Goal: Information Seeking & Learning: Check status

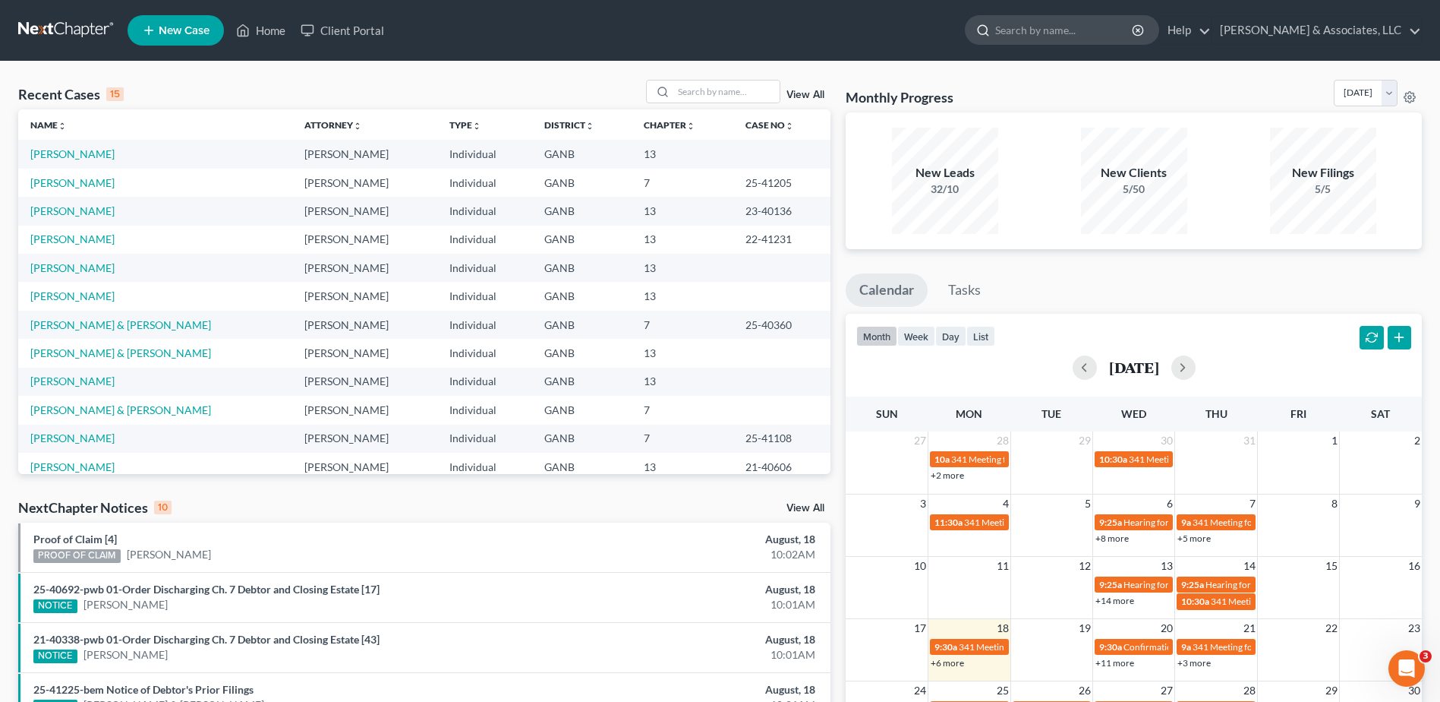
click at [1046, 32] on input "search" at bounding box center [1064, 30] width 139 height 28
type input "AGUILAR"
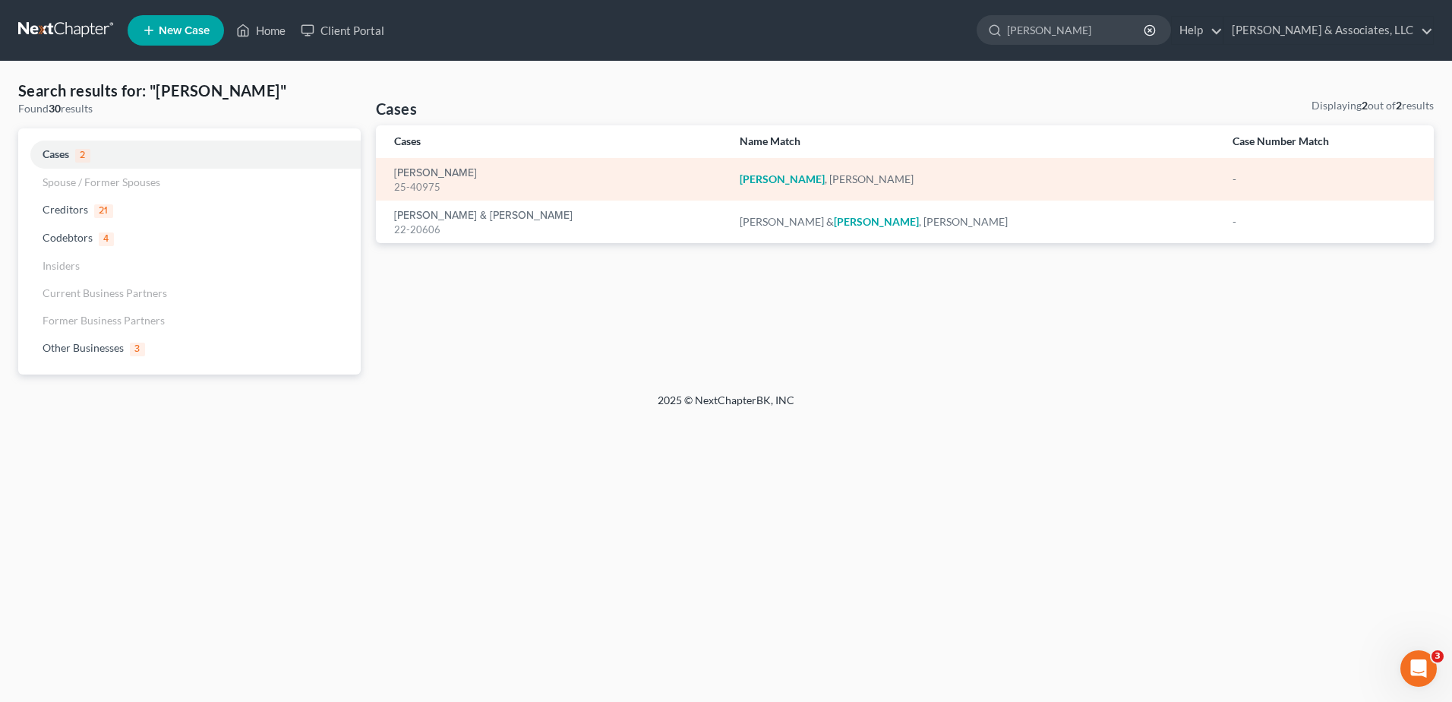
click at [453, 183] on div "25-40975" at bounding box center [554, 187] width 321 height 14
click at [446, 168] on link "[PERSON_NAME]" at bounding box center [435, 173] width 83 height 11
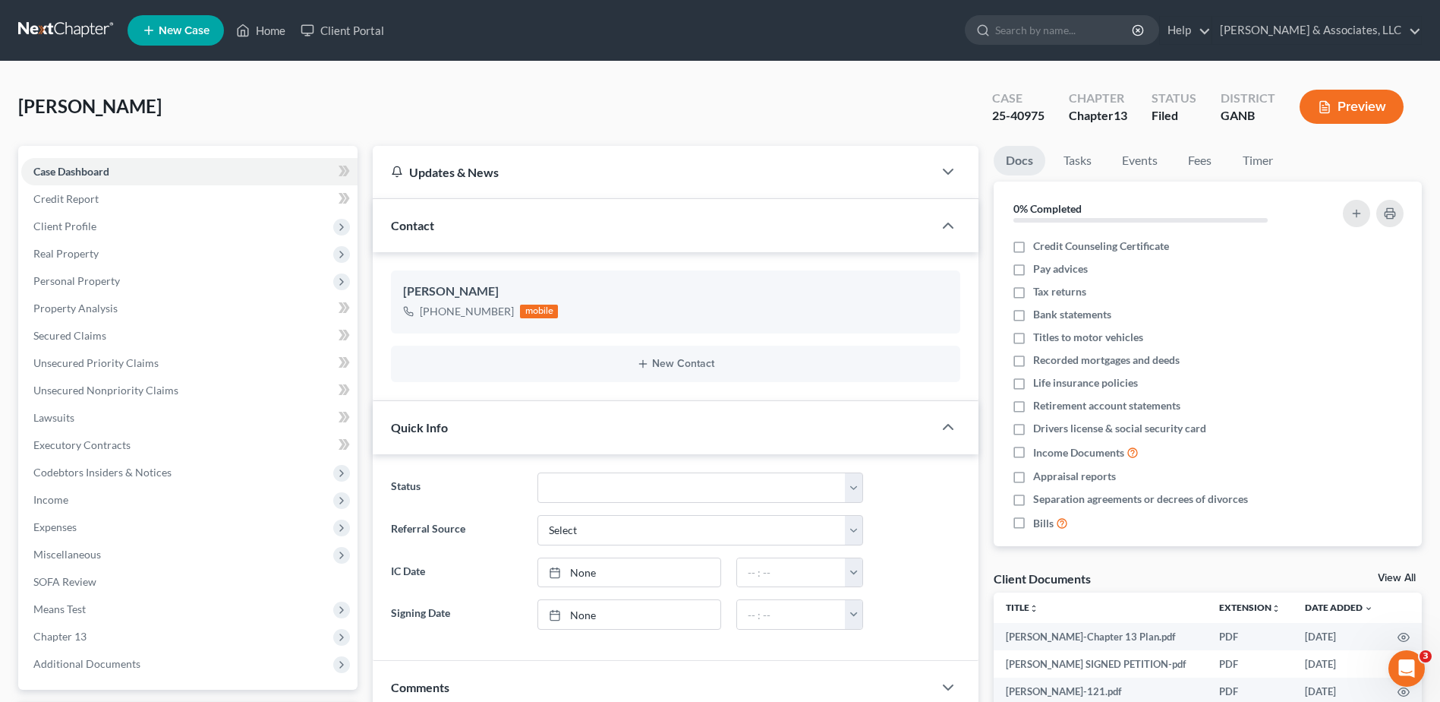
scroll to position [276, 0]
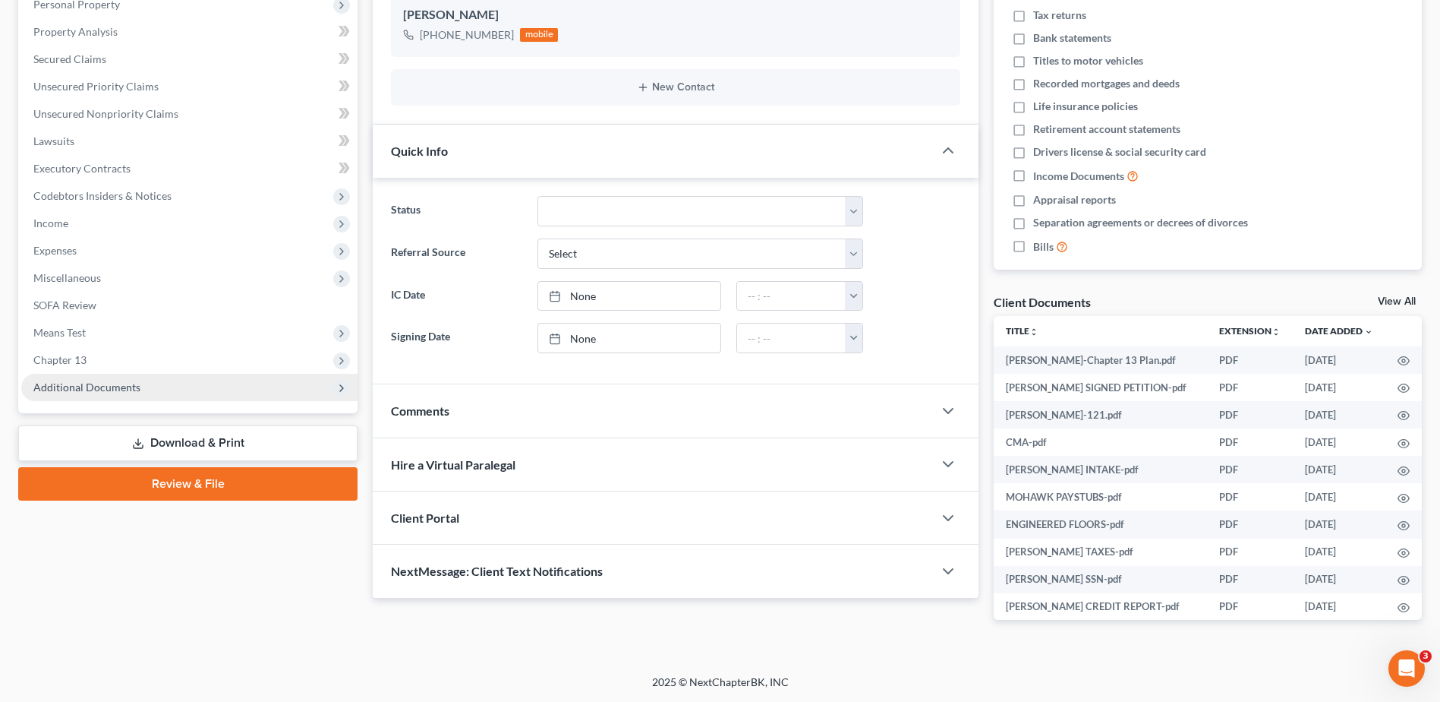
click at [80, 387] on span "Additional Documents" at bounding box center [86, 386] width 107 height 13
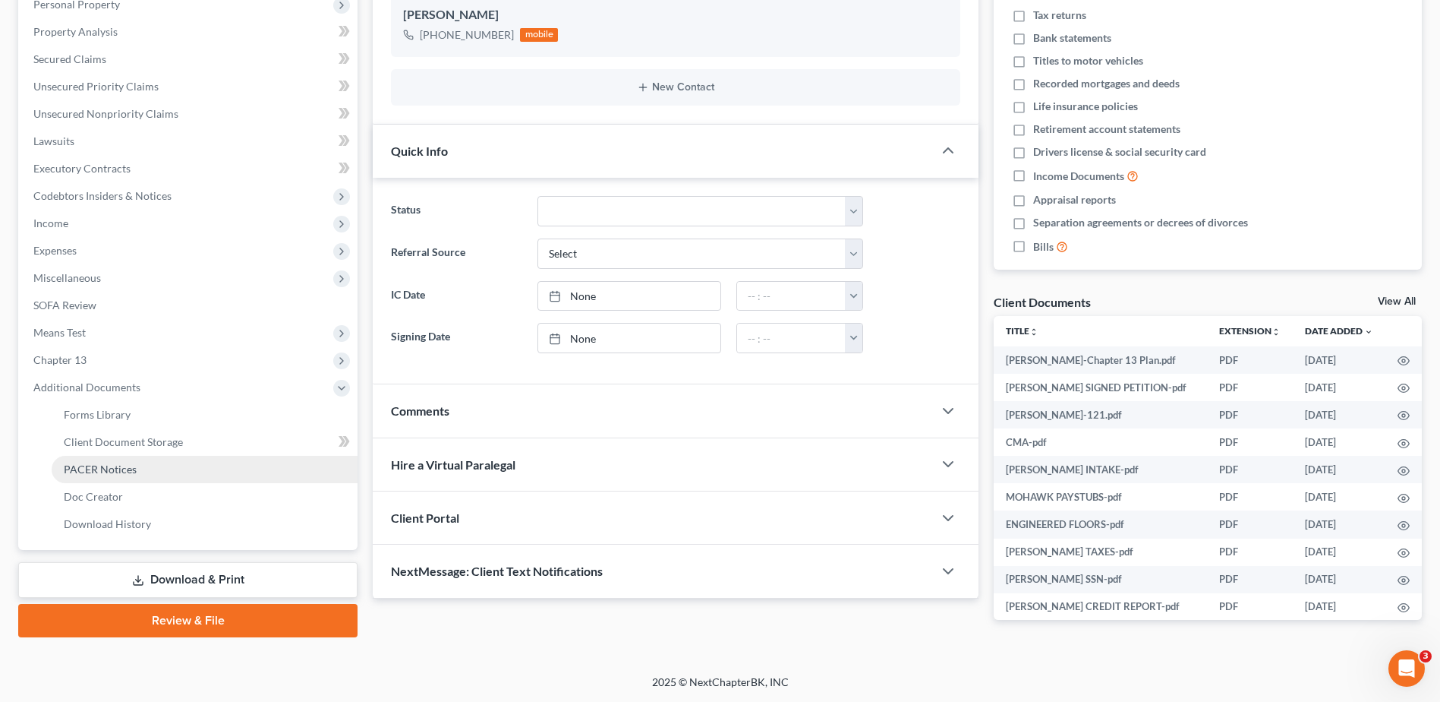
click at [79, 466] on span "PACER Notices" at bounding box center [100, 468] width 73 height 13
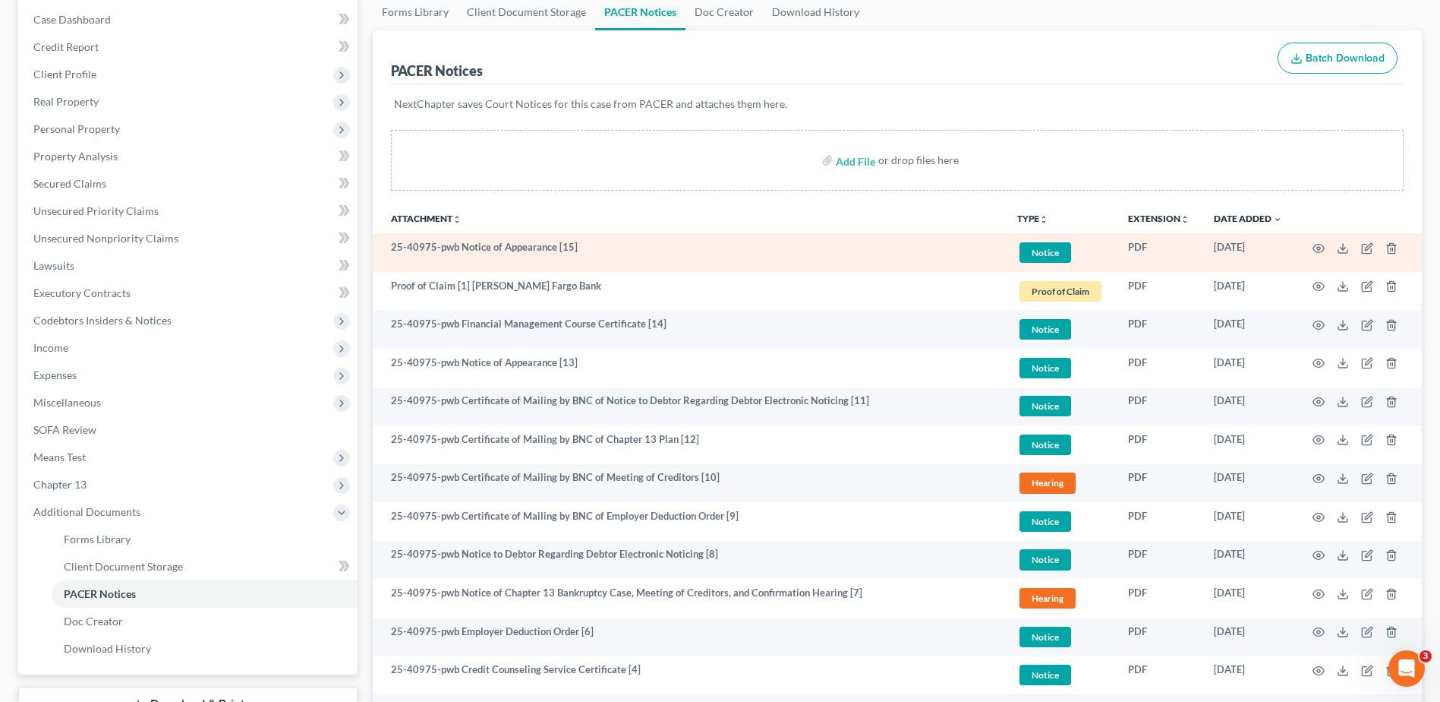
scroll to position [228, 0]
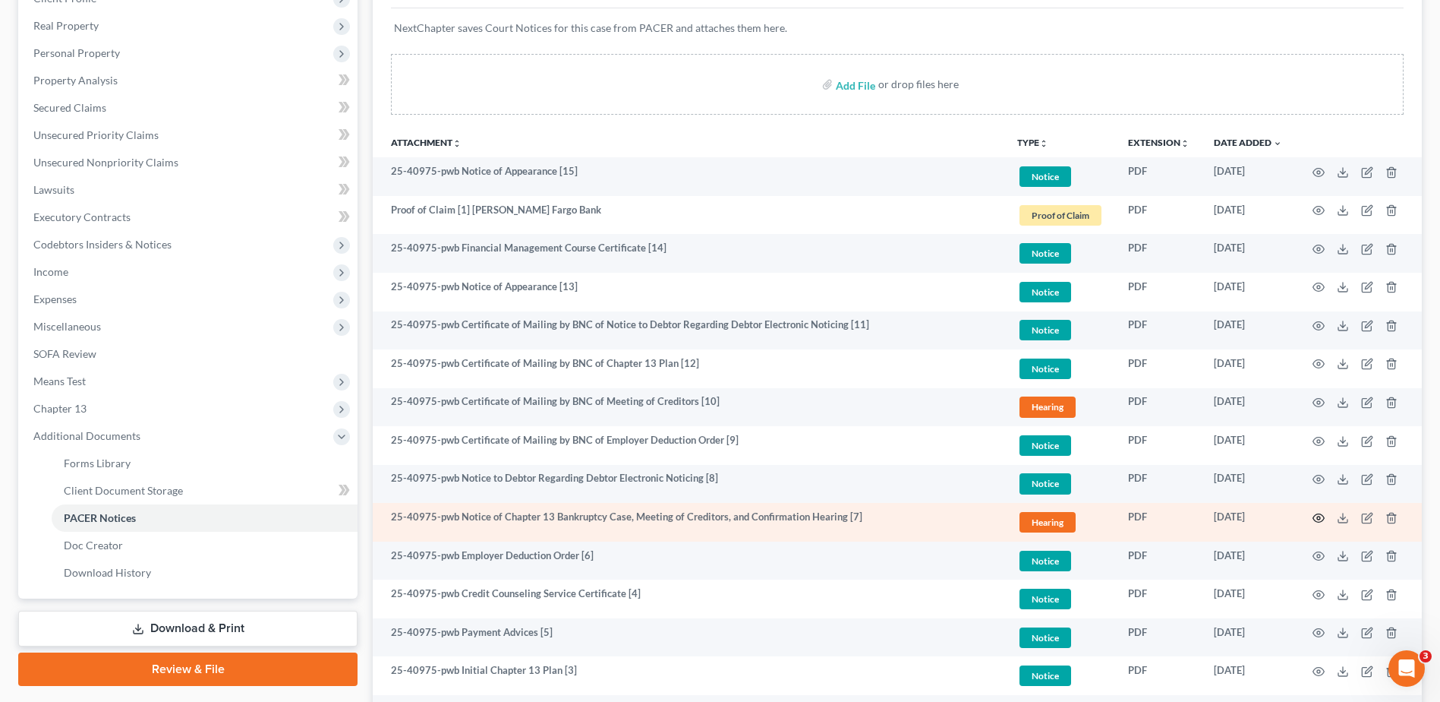
click at [1318, 519] on circle "button" at bounding box center [1318, 517] width 3 height 3
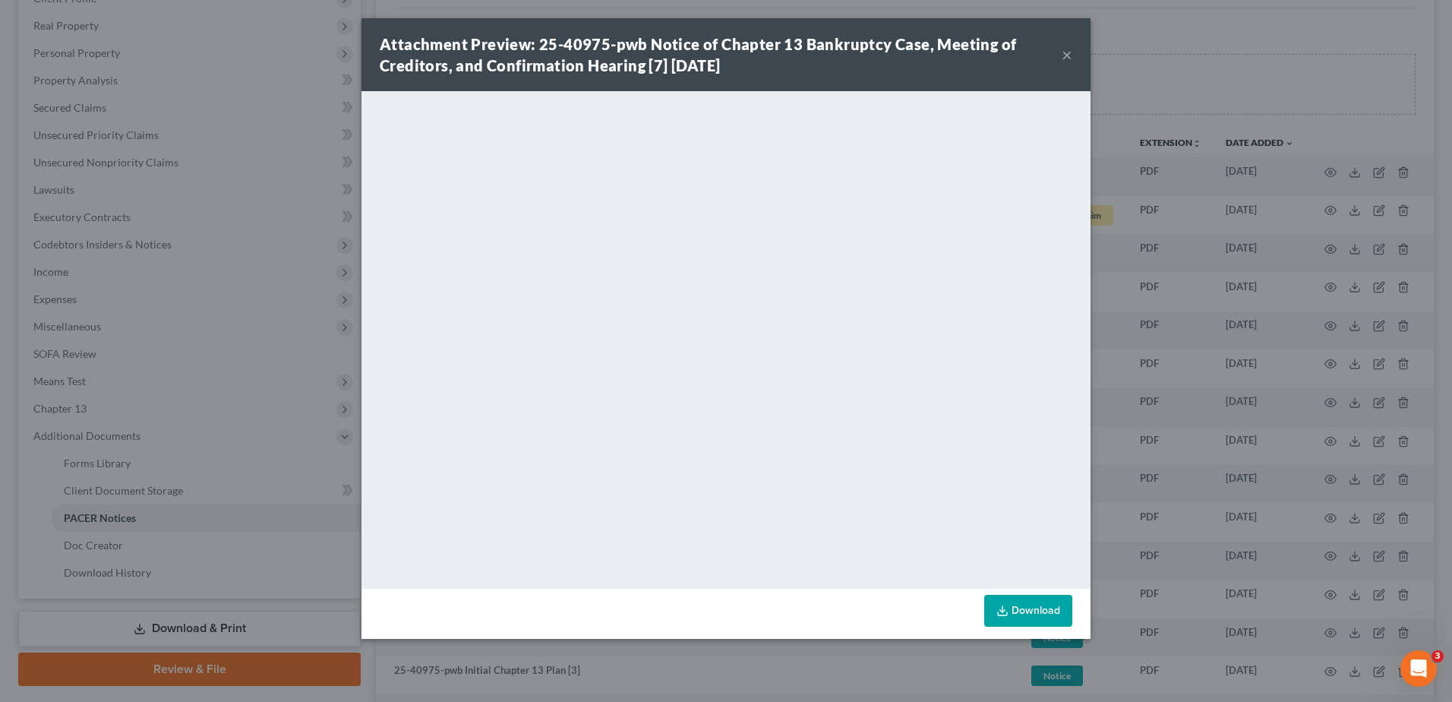
click at [1068, 58] on button "×" at bounding box center [1067, 55] width 11 height 18
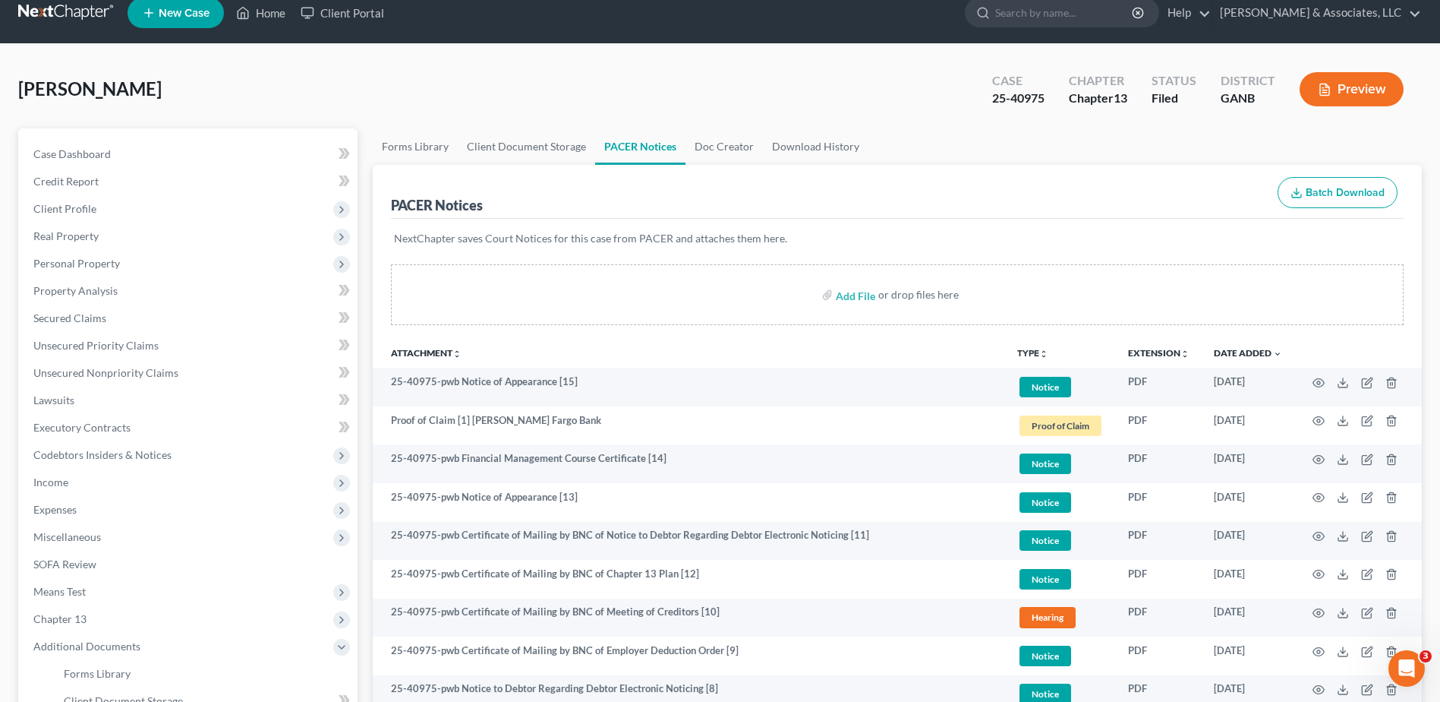
scroll to position [0, 0]
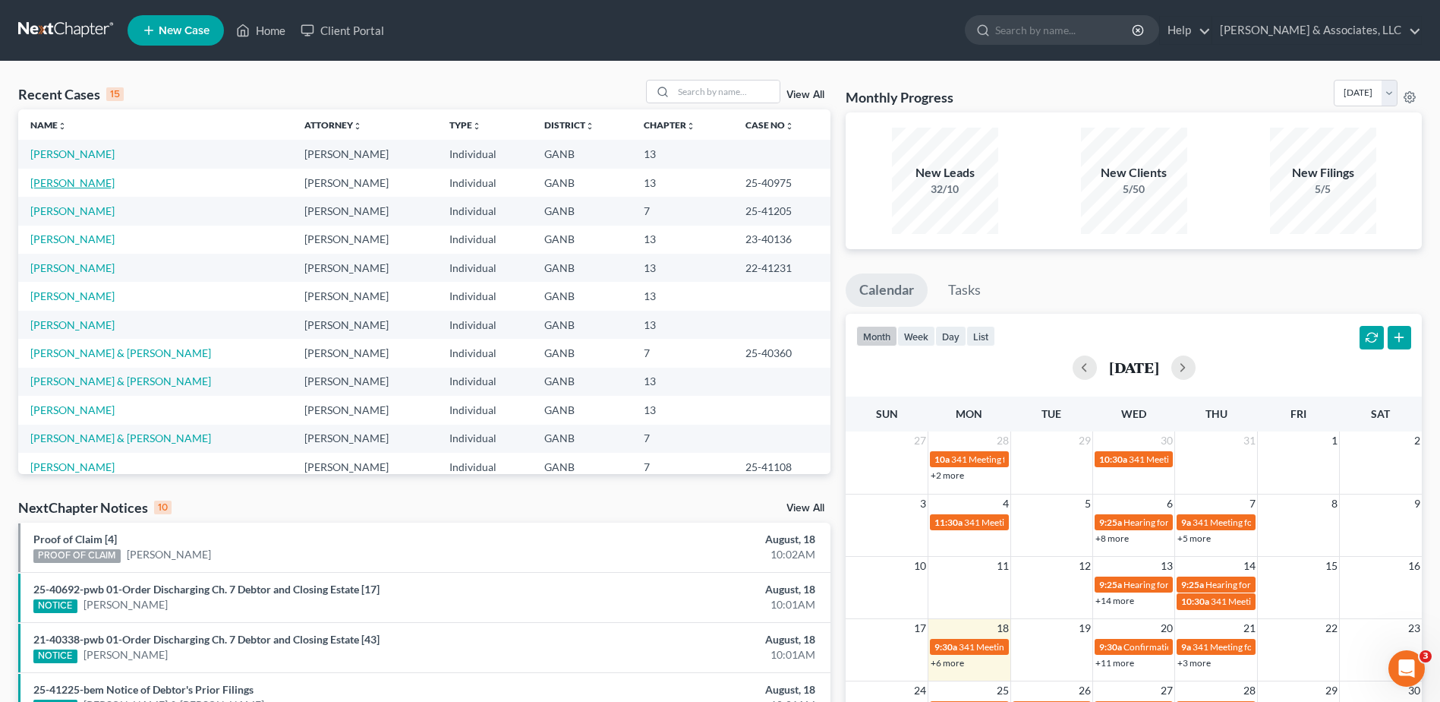
click at [65, 178] on link "[PERSON_NAME]" at bounding box center [72, 182] width 84 height 13
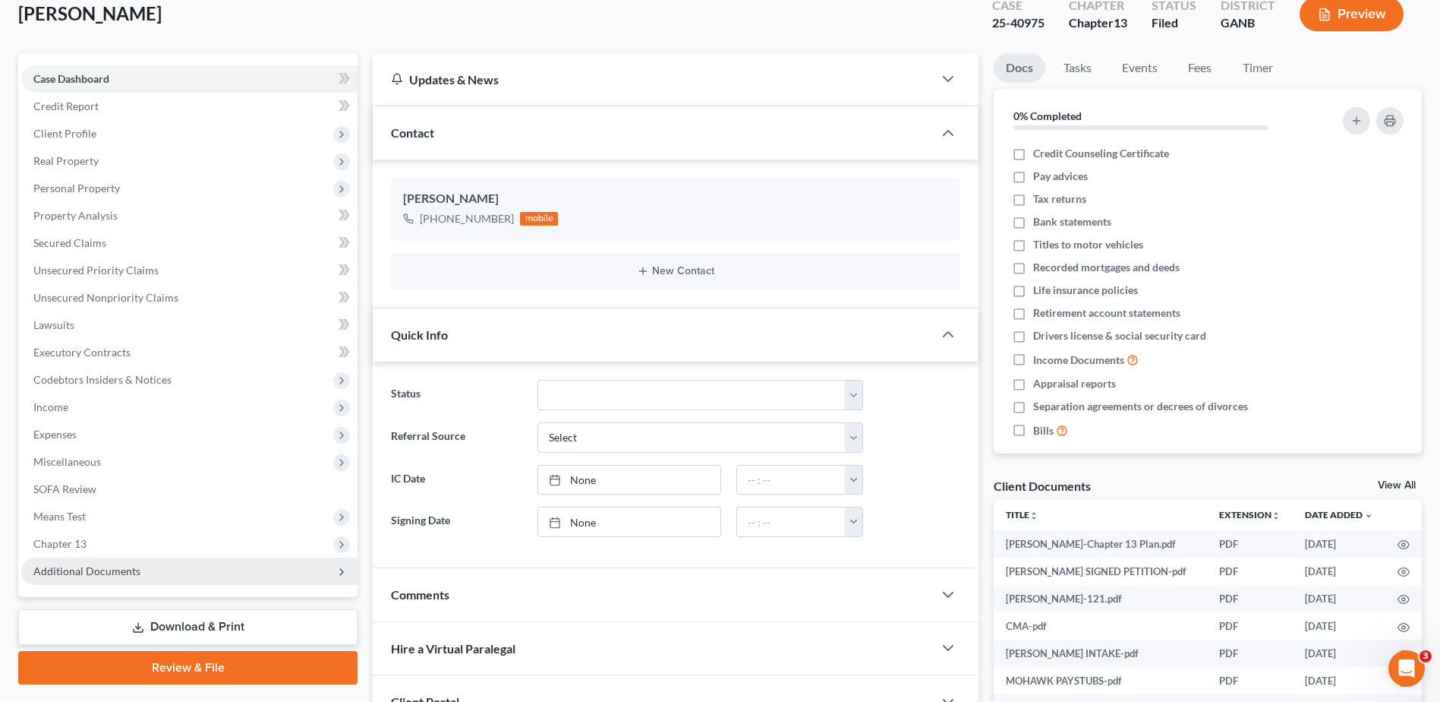
scroll to position [276, 0]
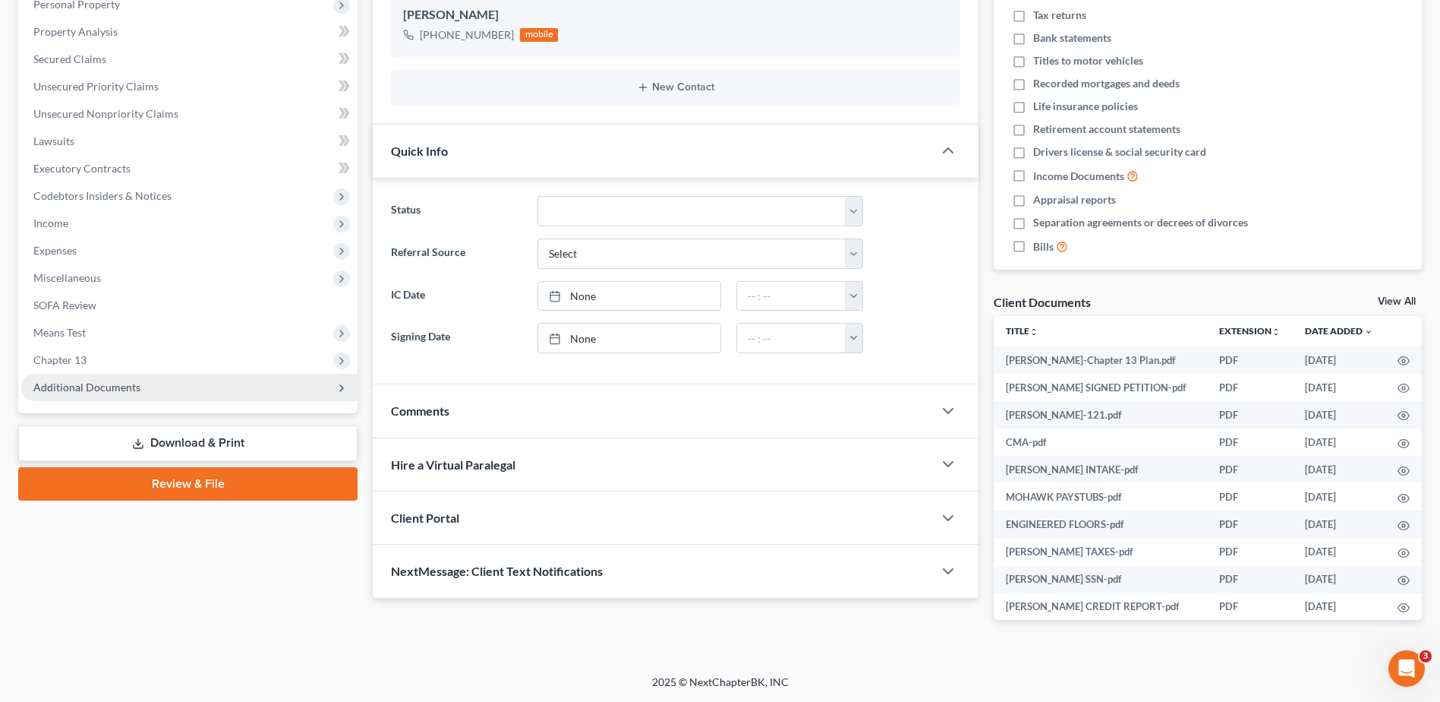
click at [57, 385] on span "Additional Documents" at bounding box center [86, 386] width 107 height 13
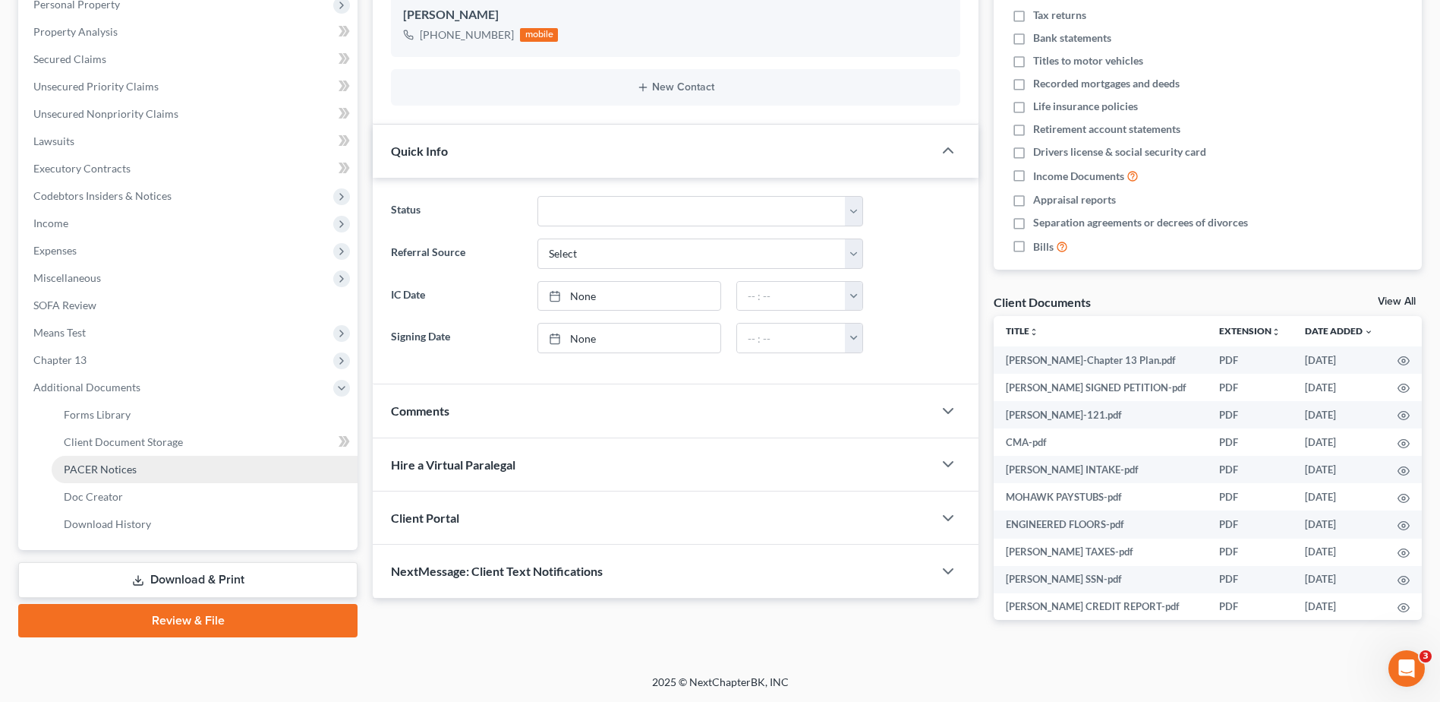
click at [81, 466] on span "PACER Notices" at bounding box center [100, 468] width 73 height 13
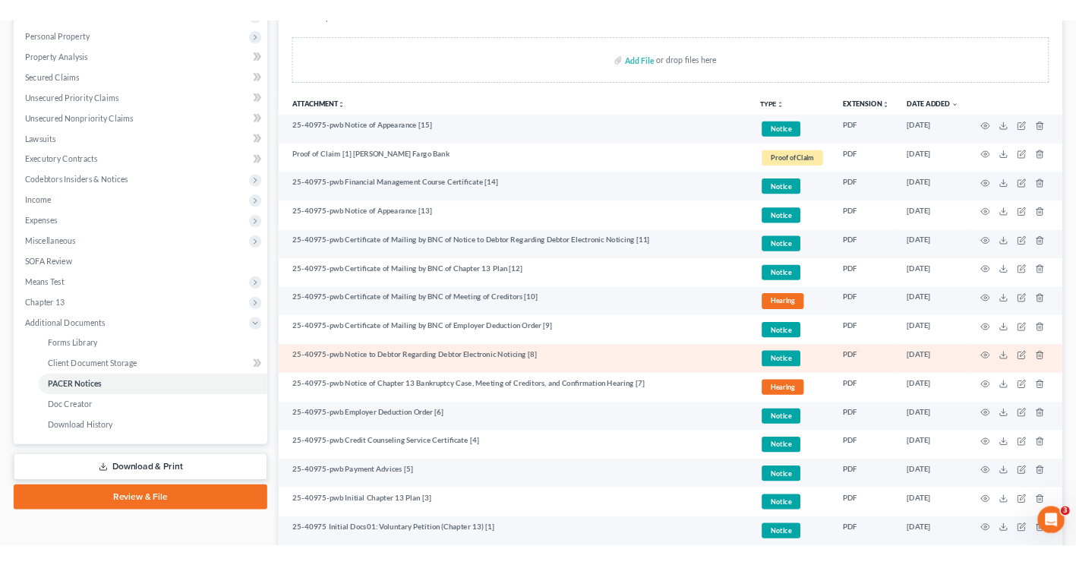
scroll to position [254, 0]
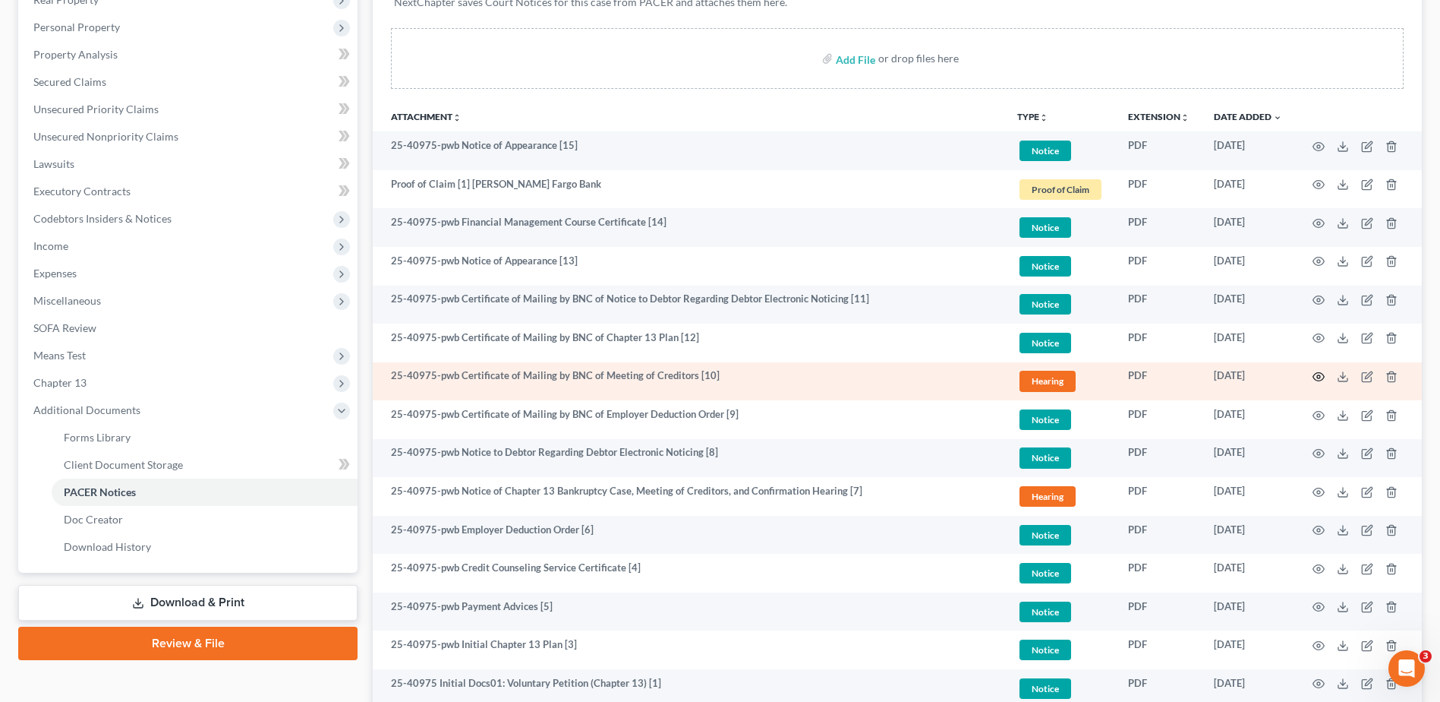
click at [1316, 373] on icon "button" at bounding box center [1319, 377] width 12 height 12
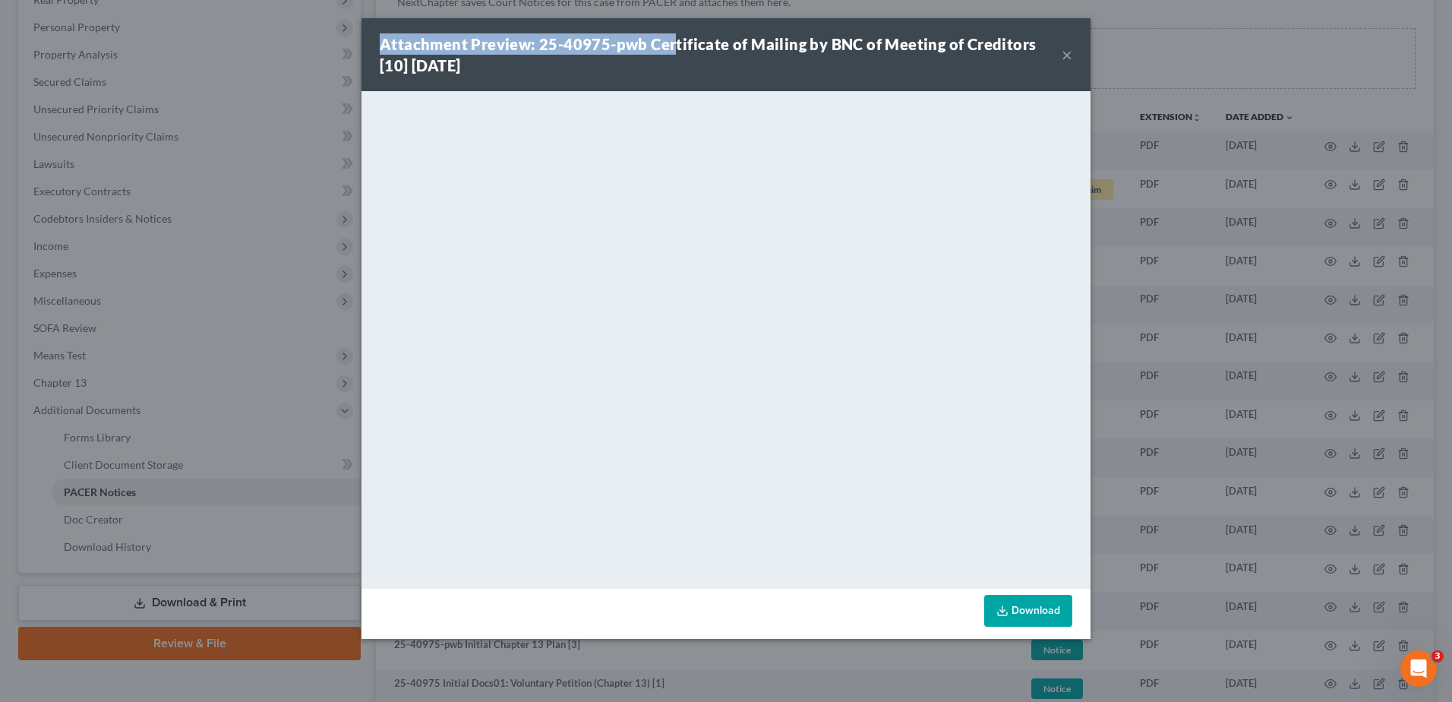
drag, startPoint x: 671, startPoint y: 31, endPoint x: 246, endPoint y: 19, distance: 425.4
click at [246, 19] on div "Attachment Preview: 25-40975-pwb Certificate of Mailing by BNC of Meeting of Cr…" at bounding box center [726, 351] width 1452 height 702
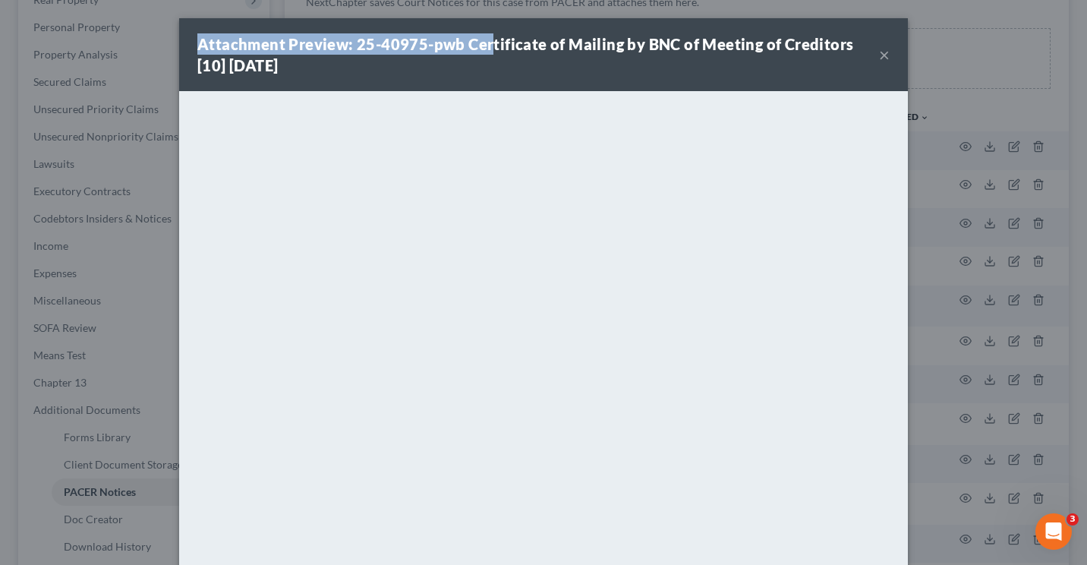
click at [879, 57] on button "×" at bounding box center [884, 55] width 11 height 18
